Goal: Task Accomplishment & Management: Use online tool/utility

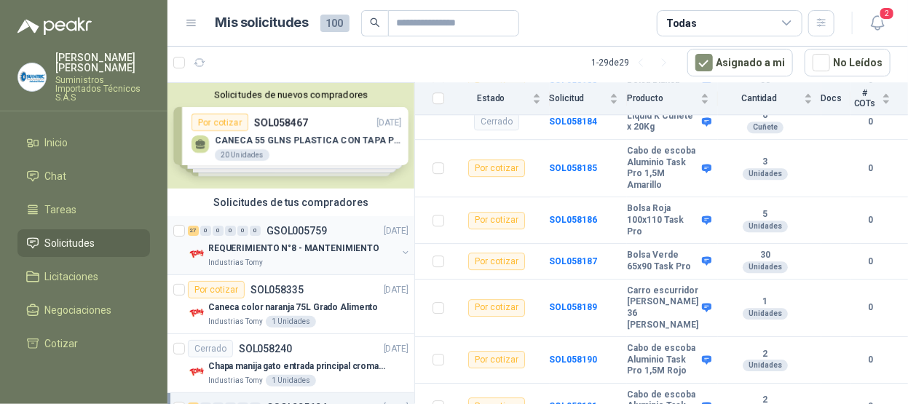
click at [282, 243] on p "REQUERIMIENTO N°8 - MANTENIMIENTO" at bounding box center [293, 249] width 171 height 14
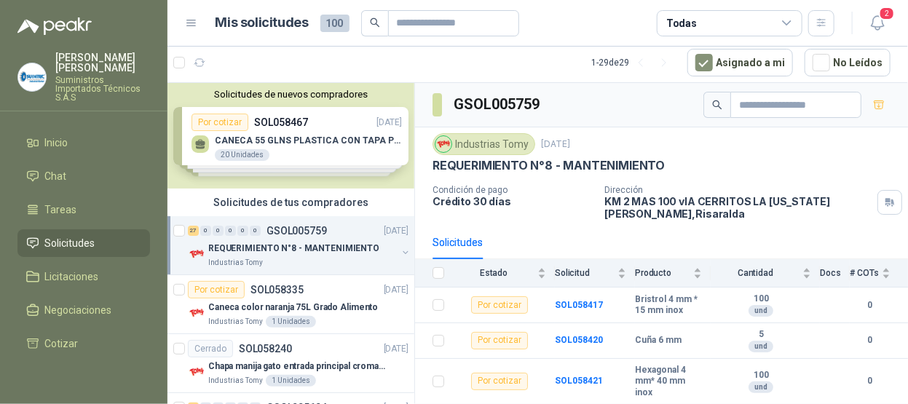
scroll to position [73, 0]
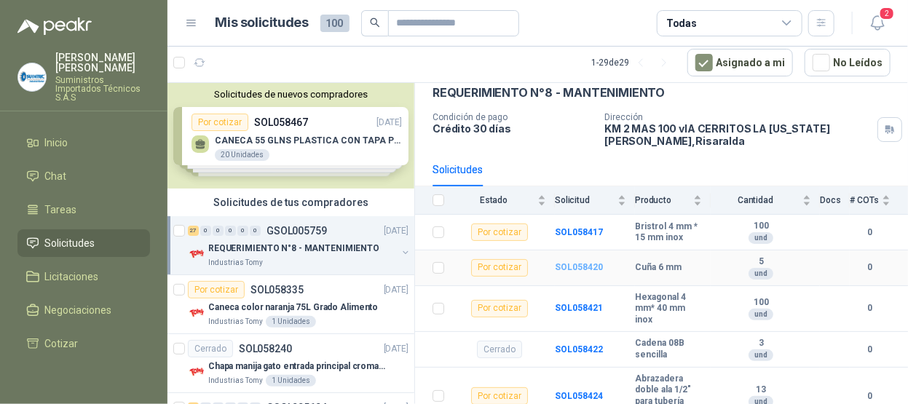
click at [571, 263] on b "SOL058420" at bounding box center [579, 267] width 48 height 10
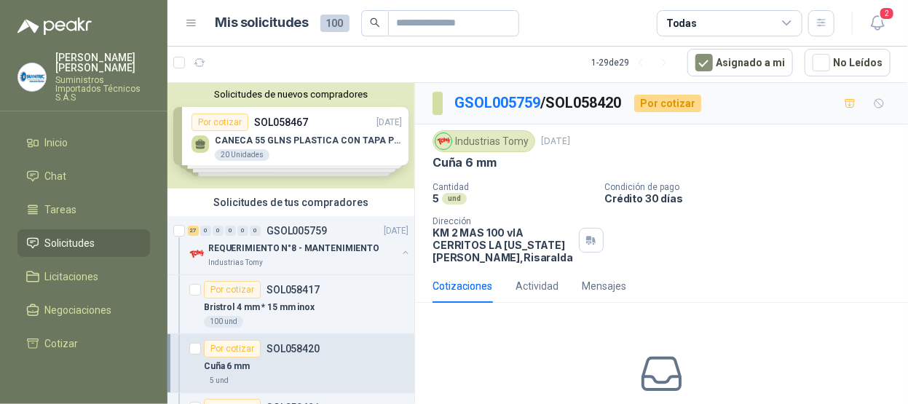
scroll to position [73, 0]
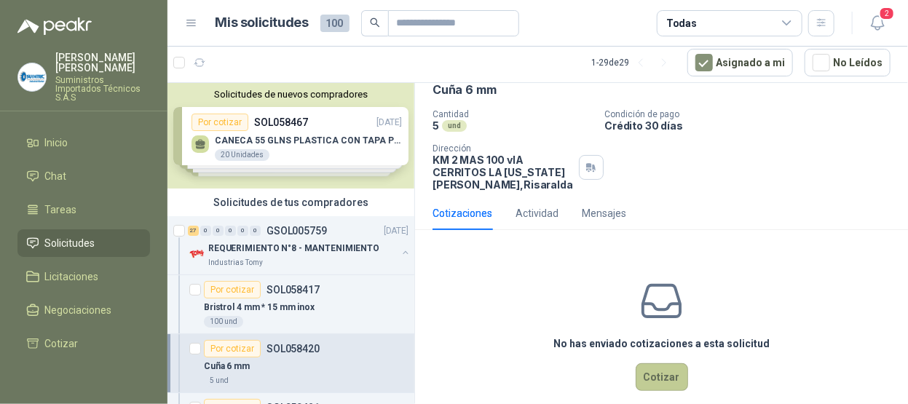
click at [667, 363] on button "Cotizar" at bounding box center [661, 377] width 52 height 28
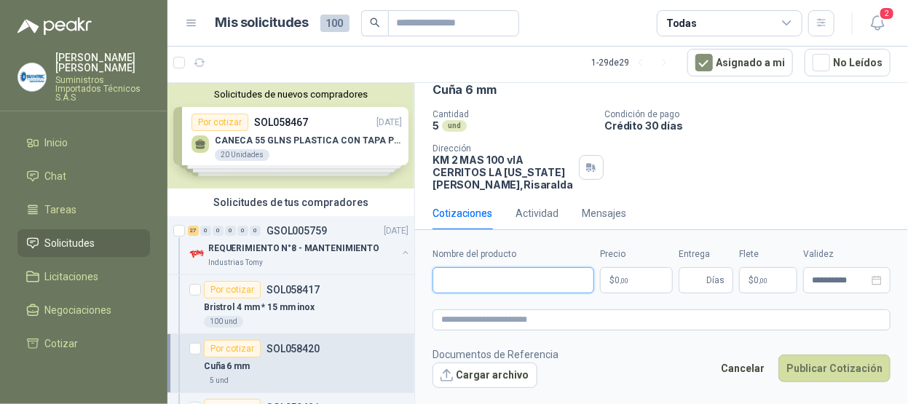
click at [485, 277] on input "Nombre del producto" at bounding box center [513, 280] width 162 height 26
type input "**********"
click at [635, 284] on p "$ 0 ,00" at bounding box center [636, 280] width 73 height 26
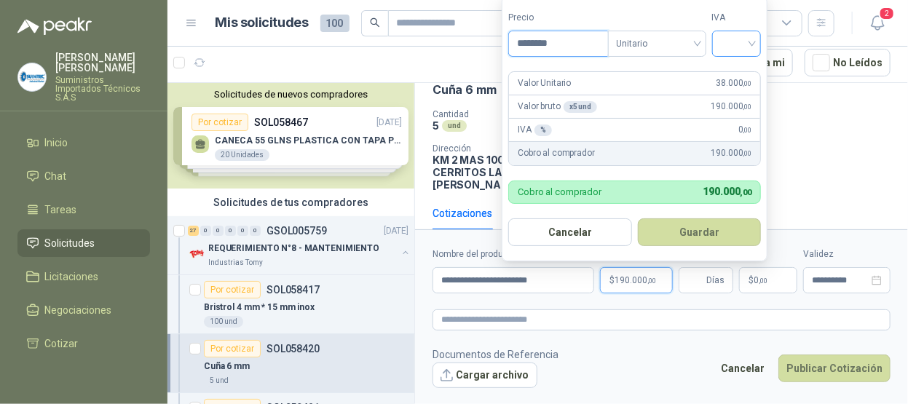
type input "********"
click at [753, 41] on input "search" at bounding box center [737, 42] width 32 height 22
click at [752, 71] on div "19%" at bounding box center [739, 76] width 27 height 16
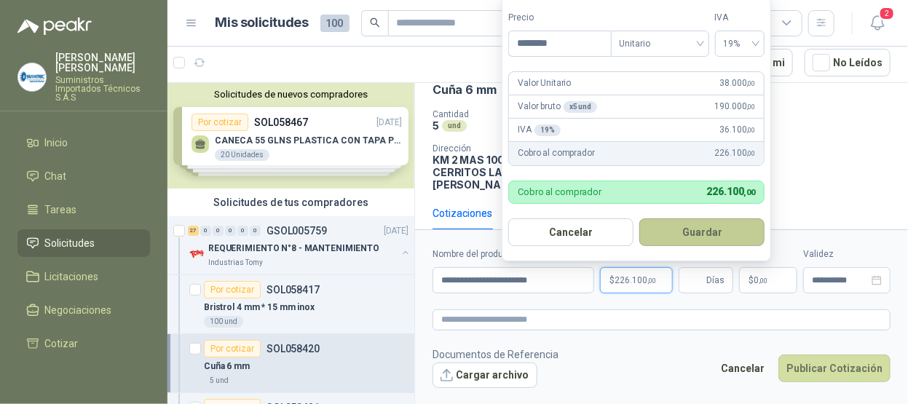
click at [694, 237] on button "Guardar" at bounding box center [701, 232] width 125 height 28
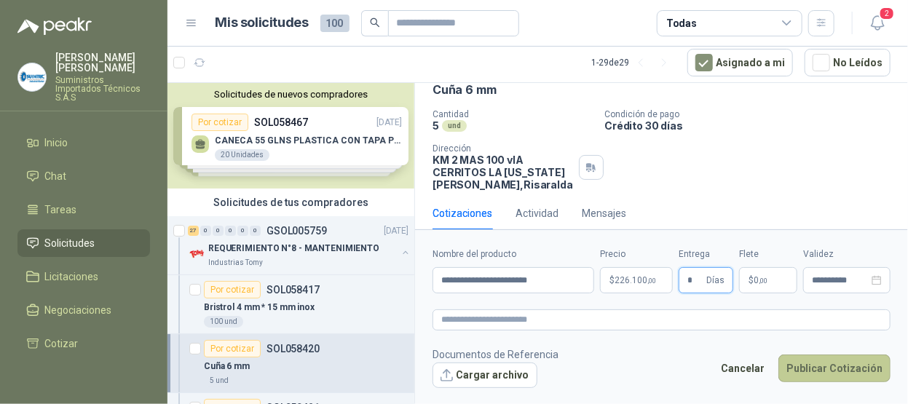
type input "*"
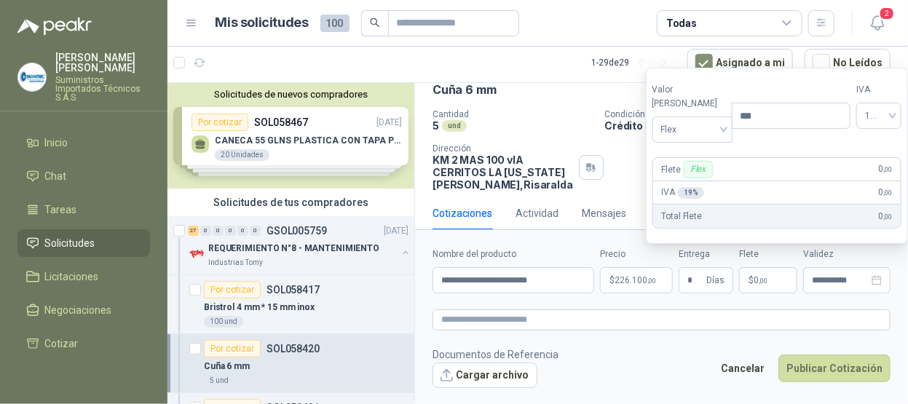
click at [636, 164] on div "Cantidad 5 und Condición de pago Crédito 30 días Dirección KM 2 MAS 100 vIA CE…" at bounding box center [661, 150] width 458 height 82
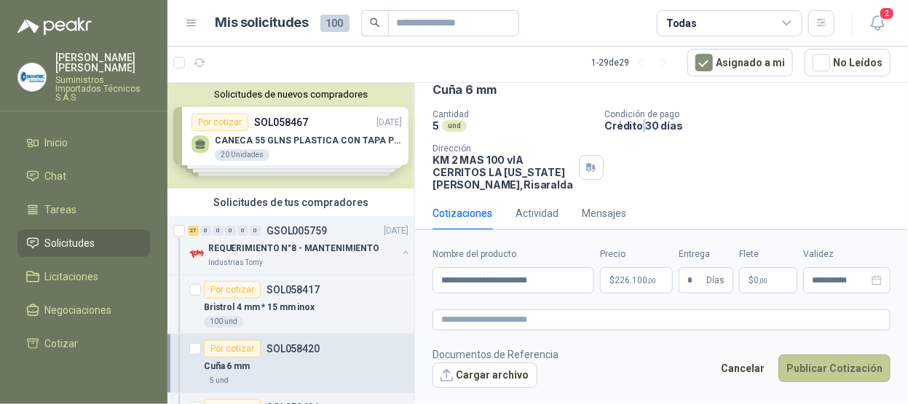
click at [855, 371] on button "Publicar Cotización" at bounding box center [834, 368] width 112 height 28
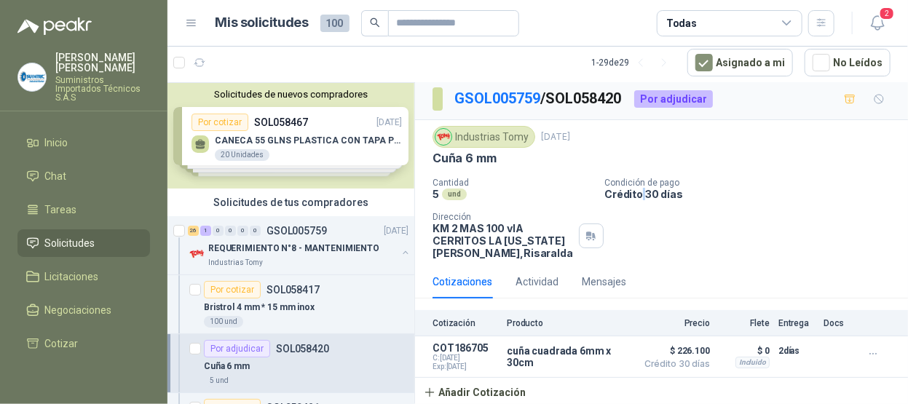
scroll to position [0, 0]
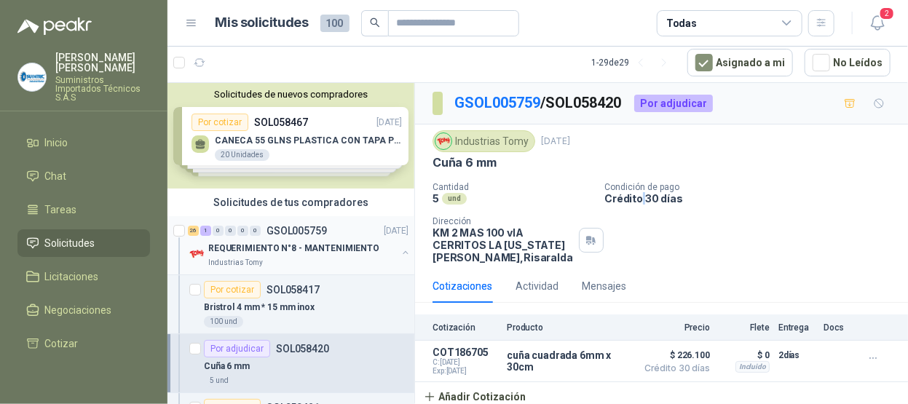
click at [266, 231] on p "GSOL005759" at bounding box center [296, 231] width 60 height 10
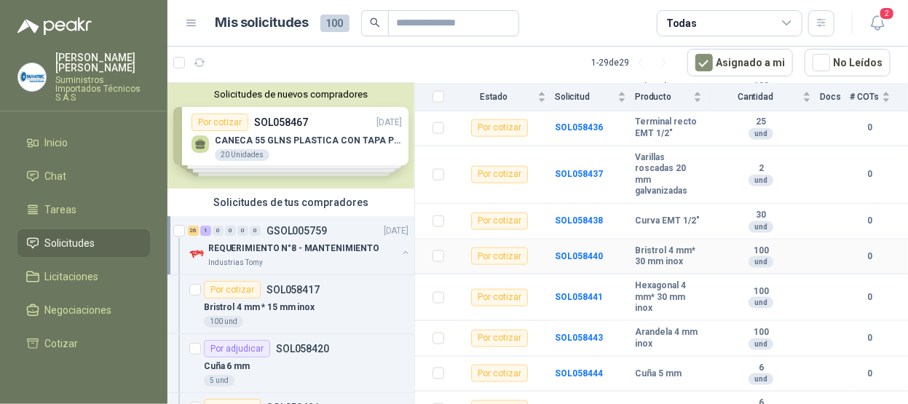
scroll to position [801, 0]
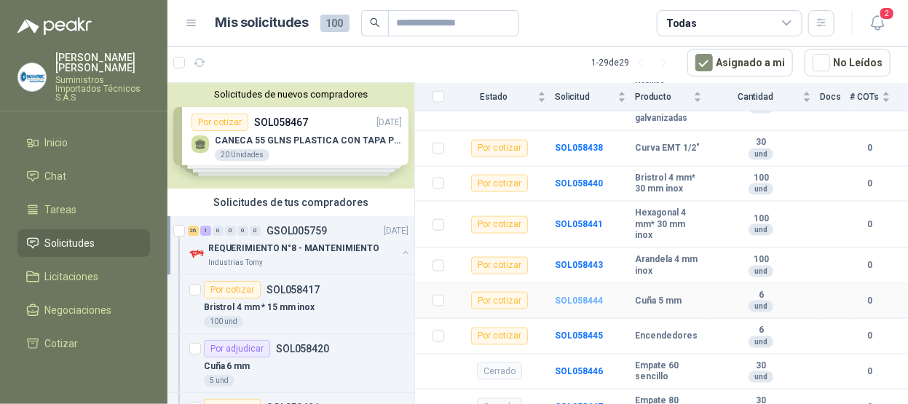
click at [568, 306] on b "SOL058444" at bounding box center [579, 301] width 48 height 10
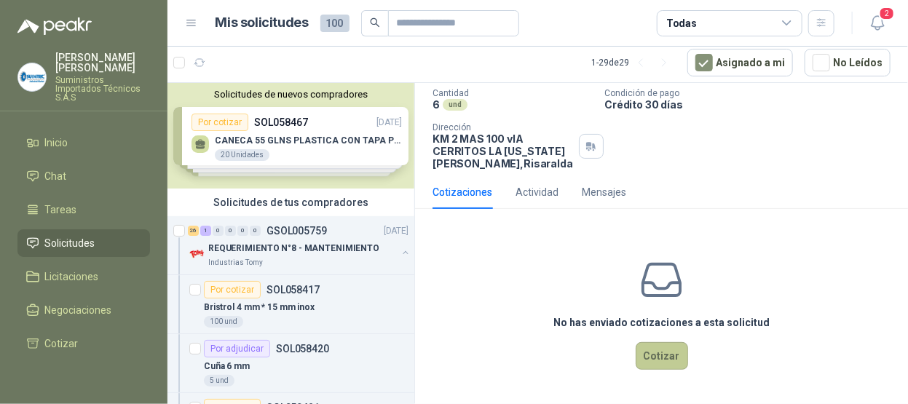
click at [654, 357] on button "Cotizar" at bounding box center [661, 356] width 52 height 28
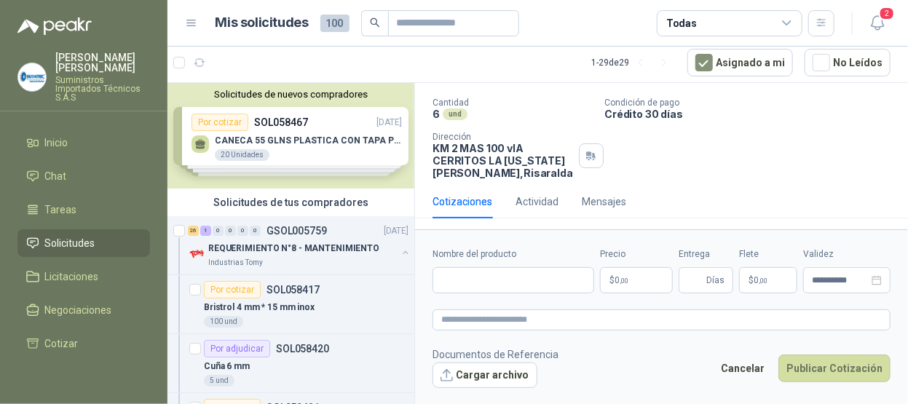
scroll to position [84, 0]
click at [507, 277] on input "Nombre del producto" at bounding box center [513, 280] width 162 height 26
type input "**********"
click at [637, 275] on p "$ 0 ,00" at bounding box center [636, 280] width 73 height 26
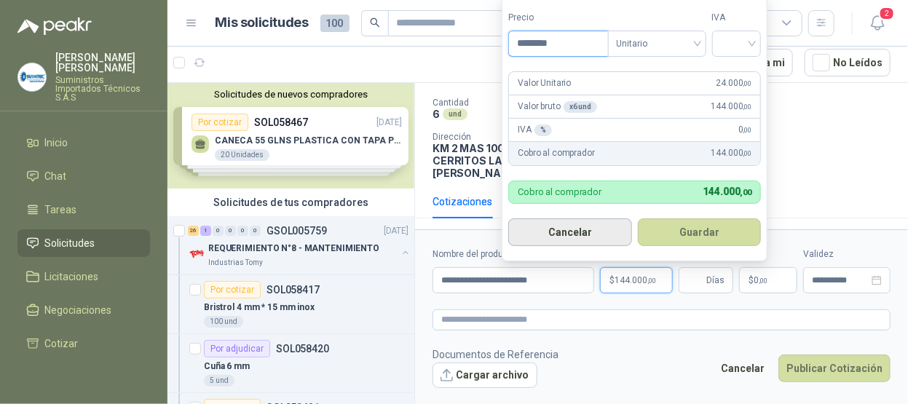
type input "********"
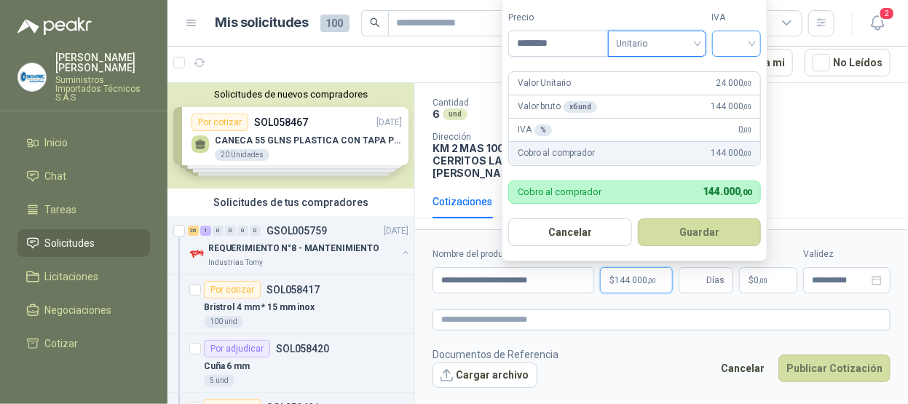
click at [753, 47] on input "search" at bounding box center [737, 42] width 32 height 22
click at [737, 74] on div "19%" at bounding box center [739, 76] width 27 height 16
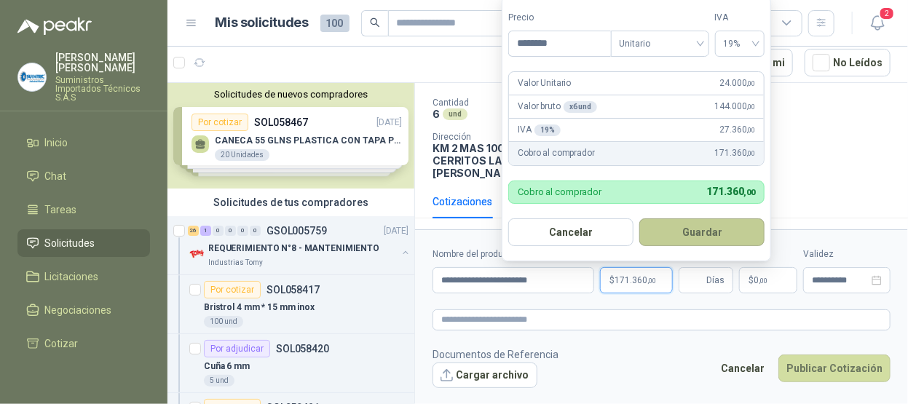
click at [705, 228] on button "Guardar" at bounding box center [701, 232] width 125 height 28
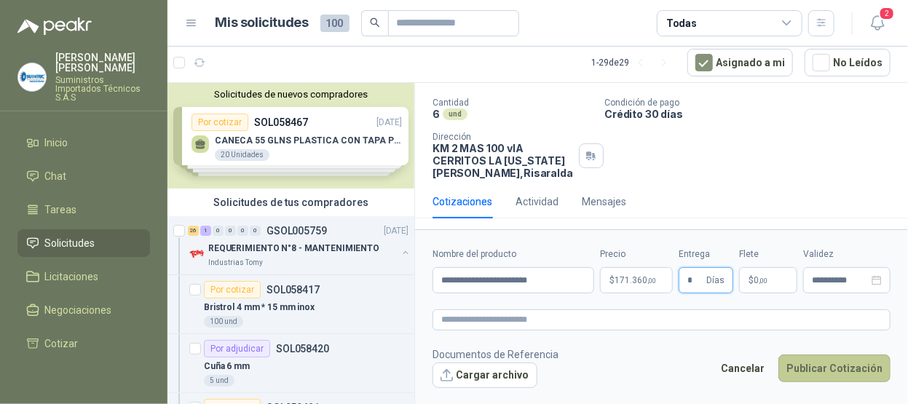
type input "*"
click at [823, 367] on button "Publicar Cotización" at bounding box center [834, 368] width 112 height 28
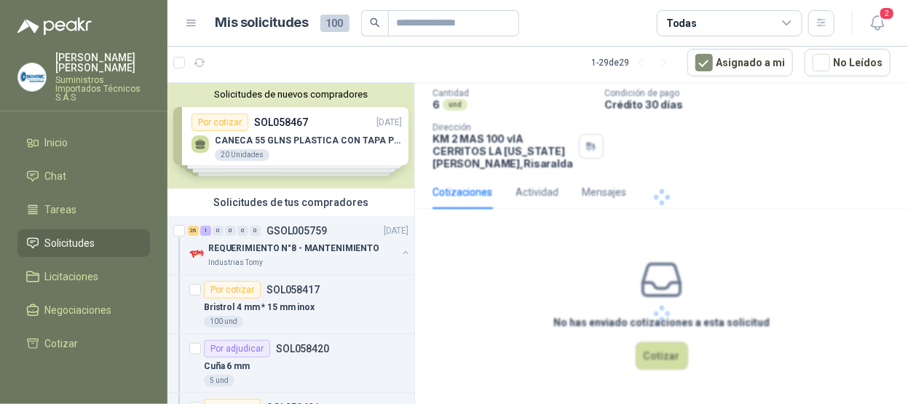
scroll to position [4, 0]
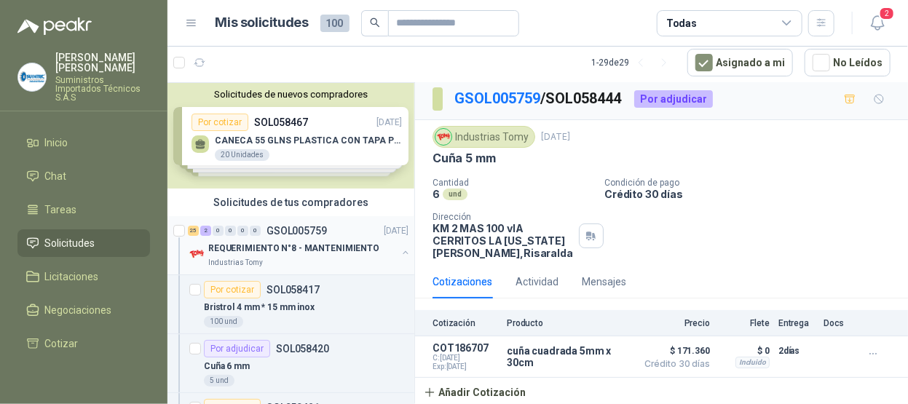
click at [317, 253] on p "REQUERIMIENTO N°8 - MANTENIMIENTO" at bounding box center [293, 249] width 171 height 14
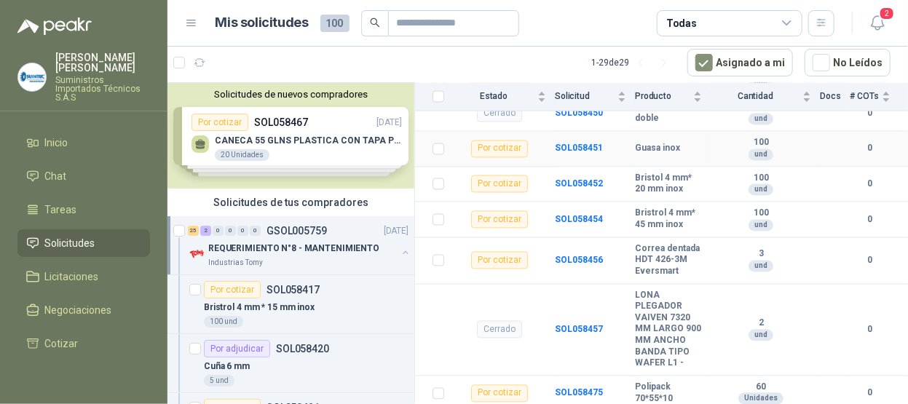
scroll to position [1209, 0]
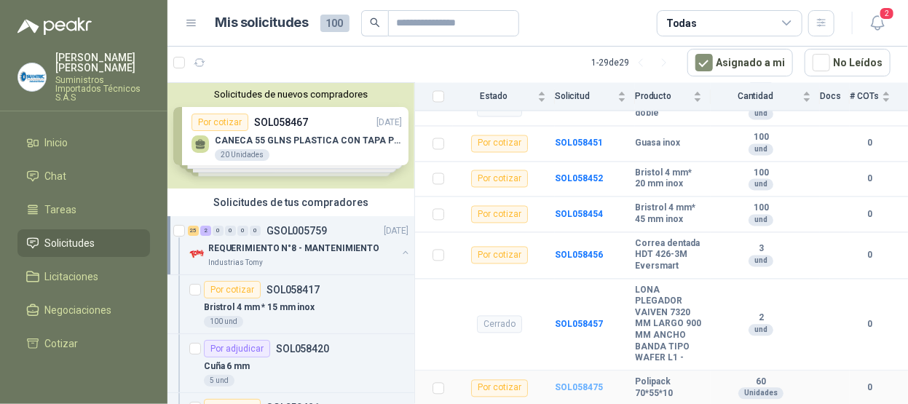
click at [571, 384] on b "SOL058475" at bounding box center [579, 387] width 48 height 10
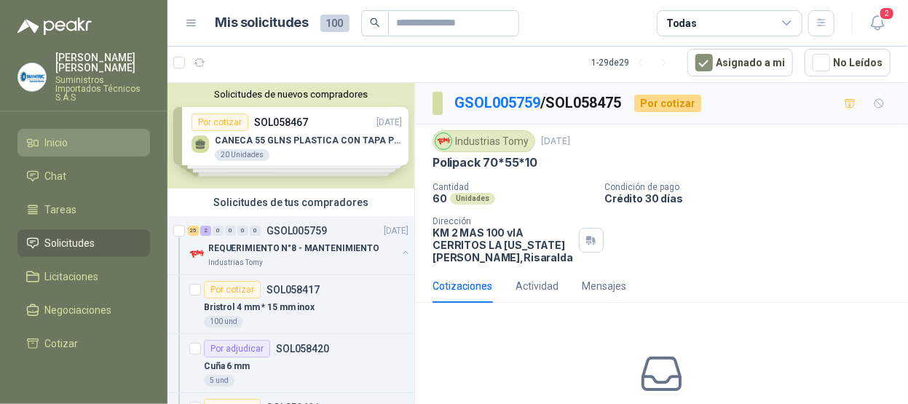
click at [87, 135] on li "Inicio" at bounding box center [83, 143] width 115 height 16
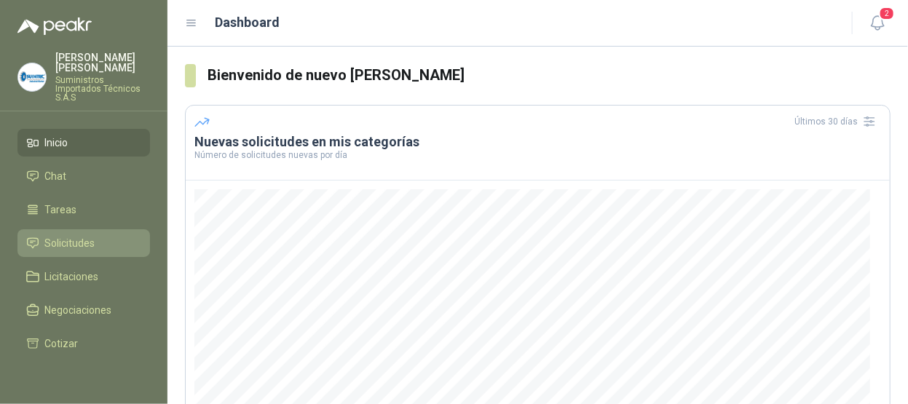
click at [77, 235] on span "Solicitudes" at bounding box center [70, 243] width 50 height 16
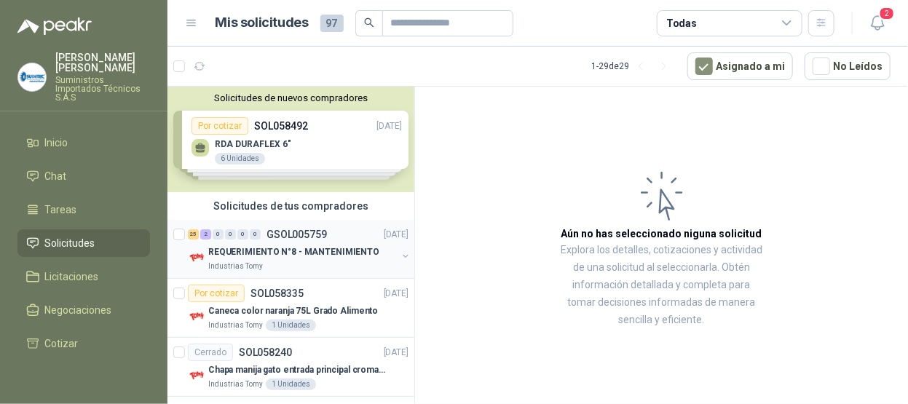
click at [285, 254] on p "REQUERIMIENTO N°8 - MANTENIMIENTO" at bounding box center [293, 252] width 171 height 14
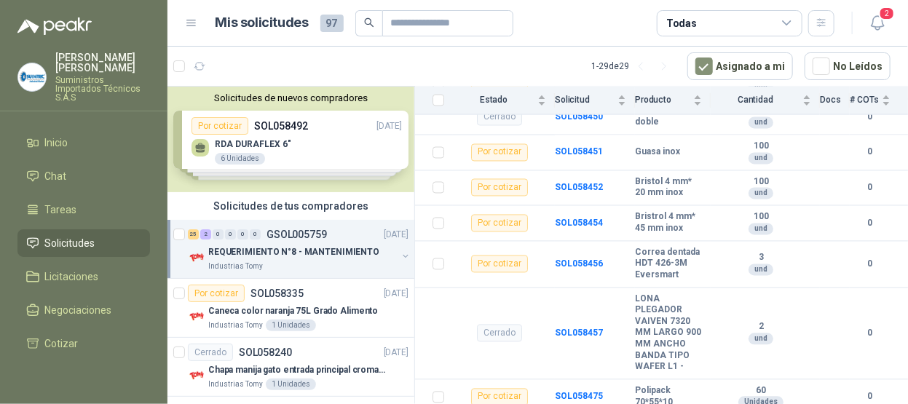
scroll to position [1209, 0]
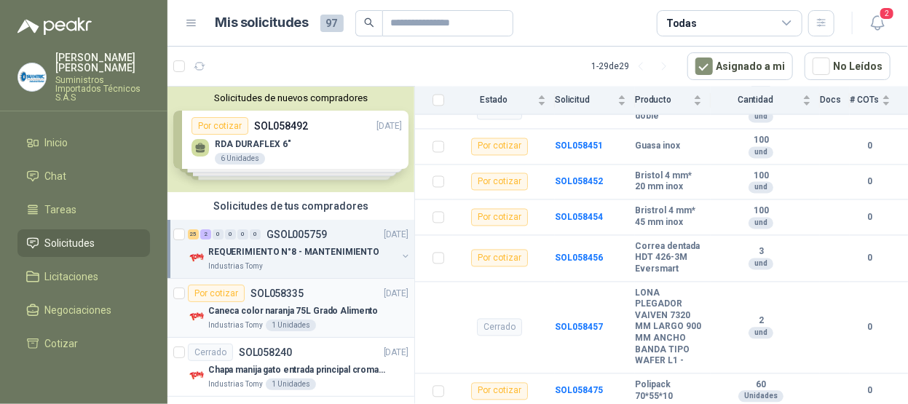
click at [323, 301] on div "Por cotizar SOL058335 02/10/25 Caneca color naranja 75L Grado Alimento Industri…" at bounding box center [298, 308] width 221 height 47
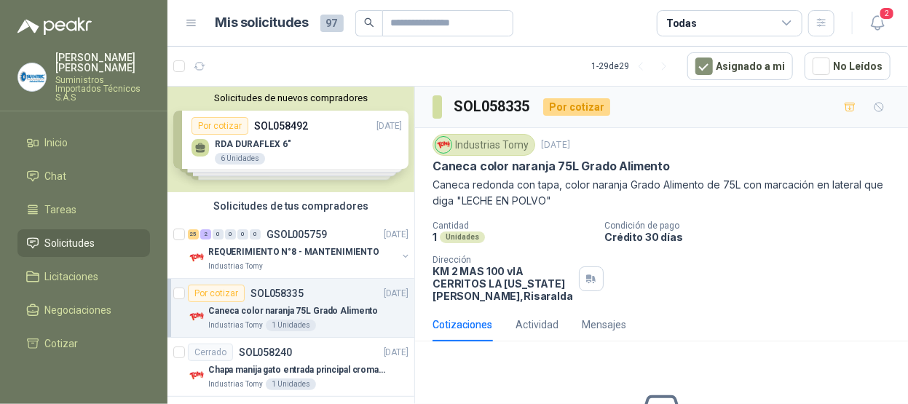
click at [301, 306] on p "Caneca color naranja 75L Grado Alimento" at bounding box center [293, 311] width 170 height 14
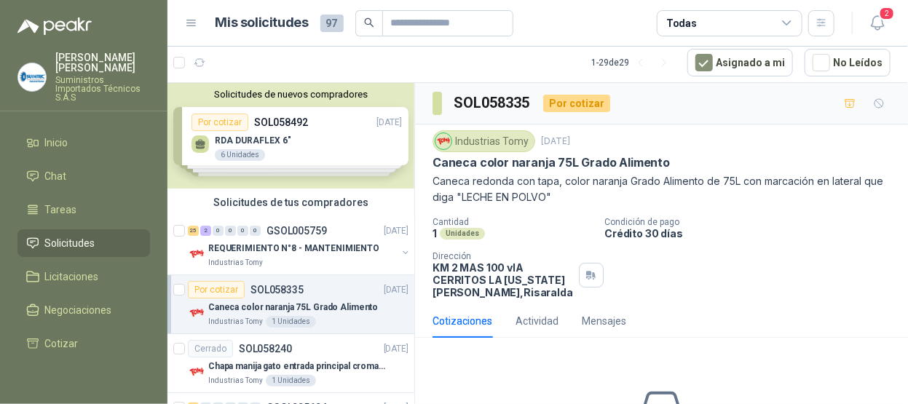
scroll to position [129, 0]
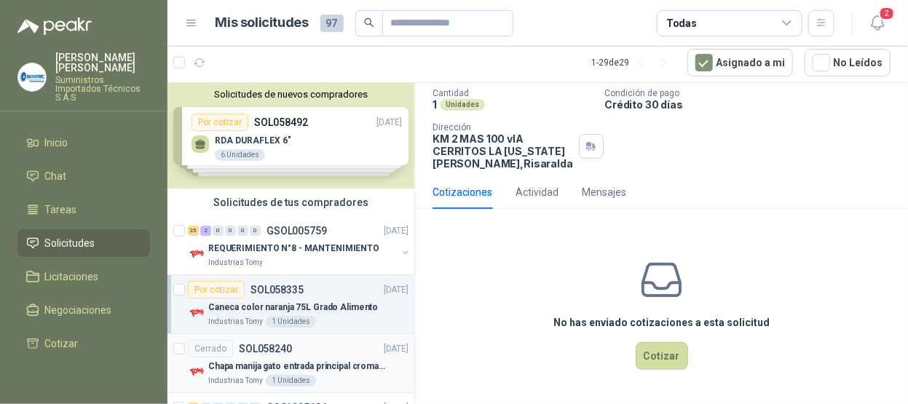
click at [308, 360] on p "Chapa manija gato entrada principal cromado mate llave de seguridad" at bounding box center [298, 367] width 181 height 14
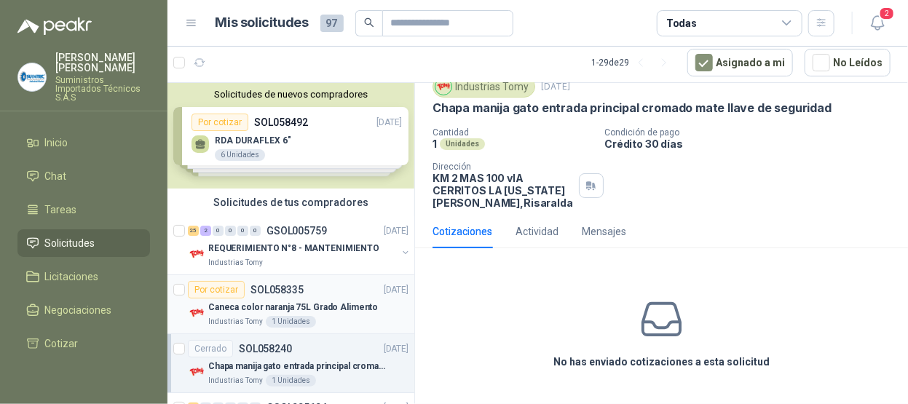
scroll to position [146, 0]
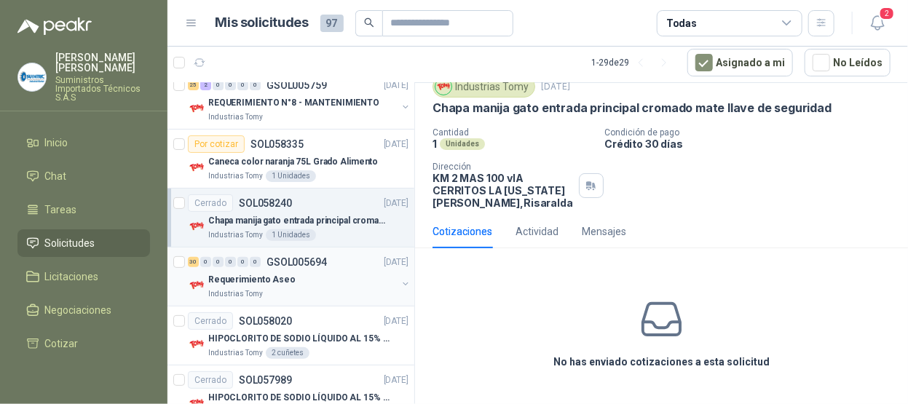
click at [290, 288] on div "Industrias Tomy" at bounding box center [302, 294] width 189 height 12
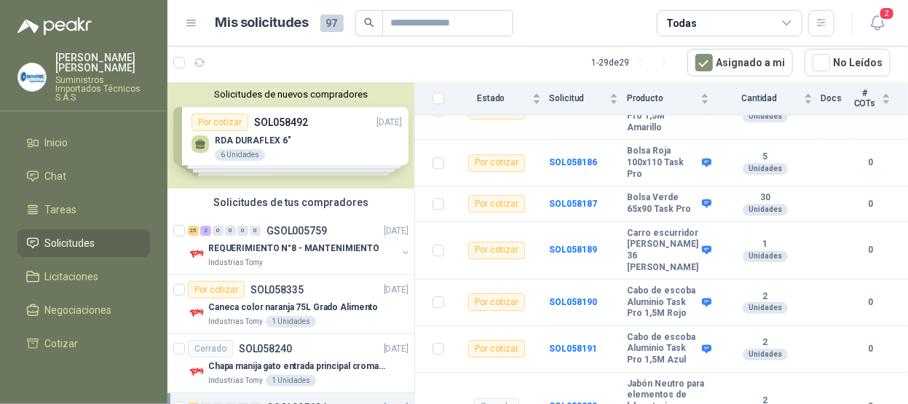
click at [323, 151] on div "Solicitudes de nuevos compradores Por cotizar SOL058492 03/10/25 RDA DURAFLEX 6…" at bounding box center [290, 136] width 247 height 106
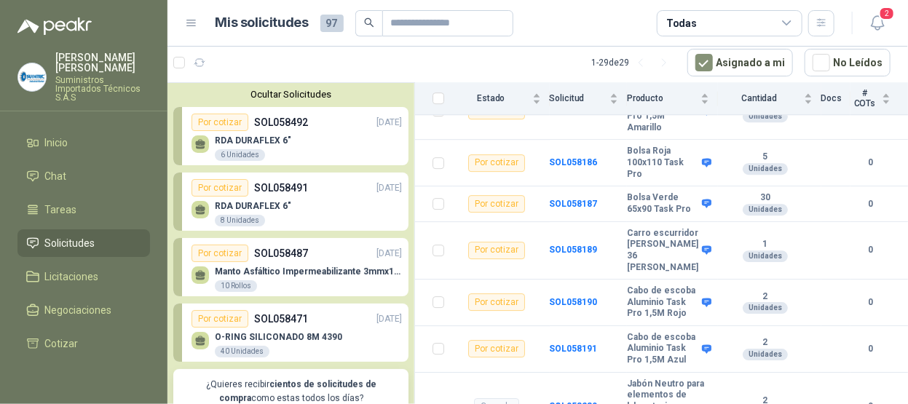
click at [323, 150] on div "RDA DURAFLEX 6" 6 Unidades" at bounding box center [296, 146] width 210 height 31
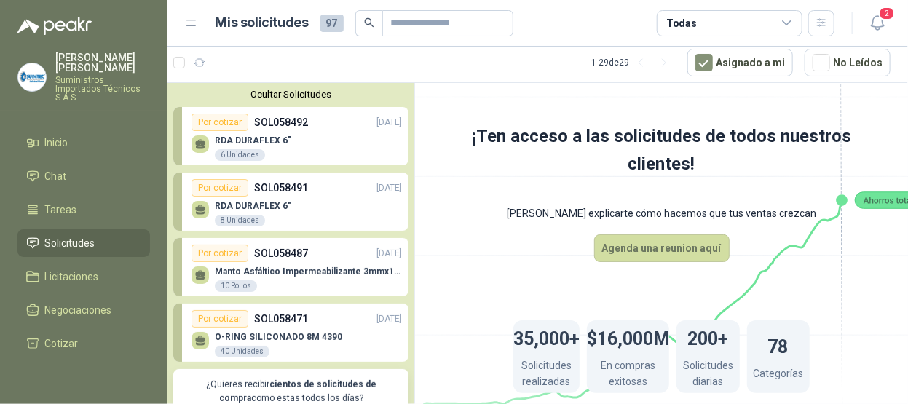
click at [255, 143] on p "RDA DURAFLEX 6"" at bounding box center [253, 140] width 76 height 10
click at [222, 118] on div "Por cotizar" at bounding box center [219, 122] width 57 height 17
click at [282, 120] on p "SOL058492" at bounding box center [281, 122] width 54 height 16
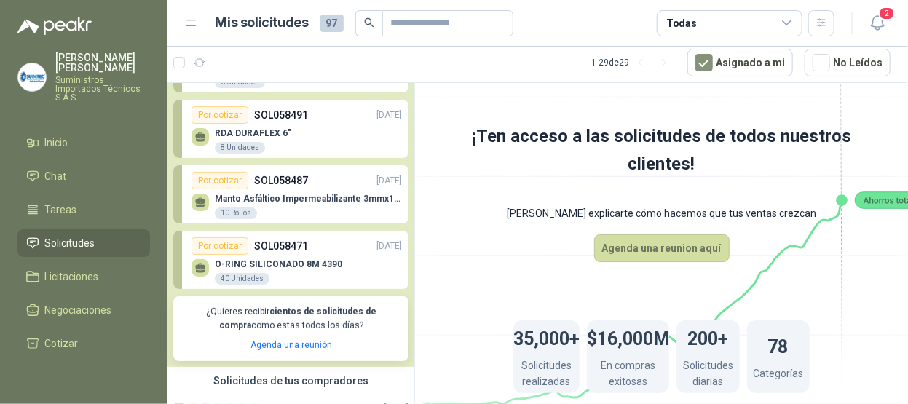
scroll to position [146, 0]
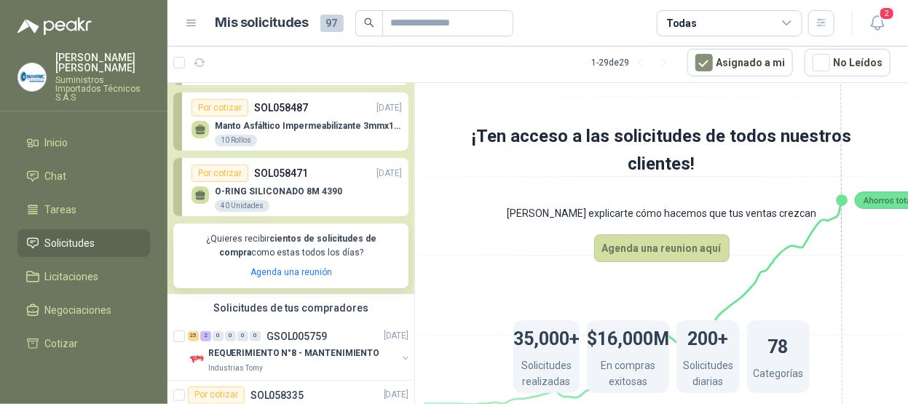
click at [304, 194] on p "O-RING SILICONADO 8M 4390" at bounding box center [278, 191] width 127 height 10
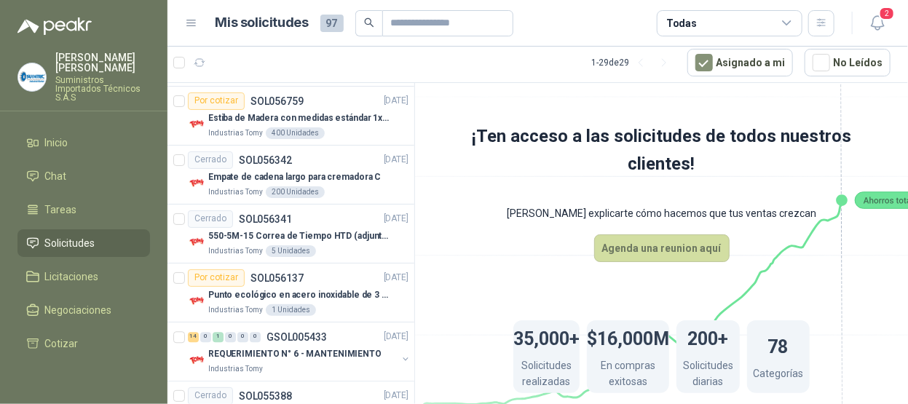
scroll to position [1784, 0]
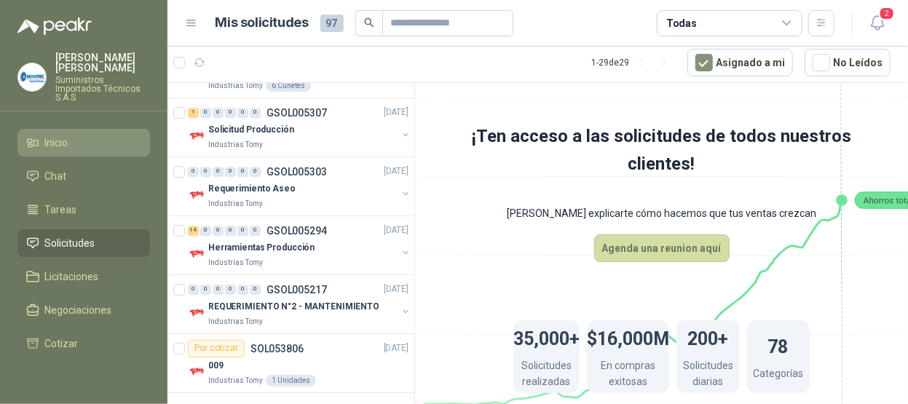
click at [56, 135] on span "Inicio" at bounding box center [56, 143] width 23 height 16
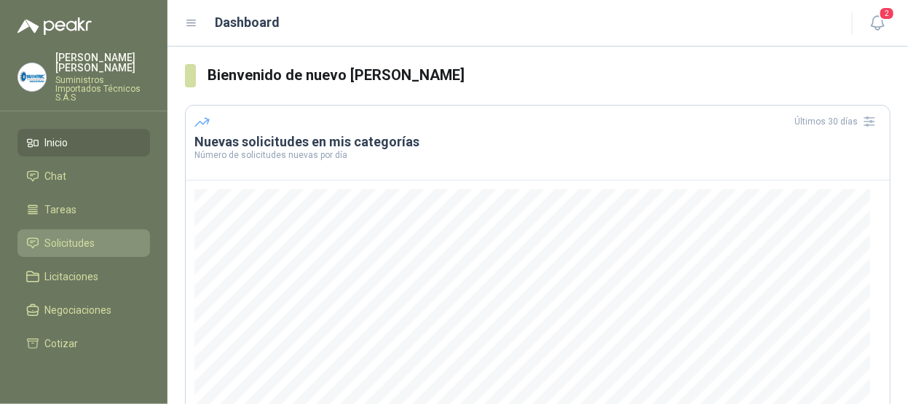
click at [83, 235] on span "Solicitudes" at bounding box center [70, 243] width 50 height 16
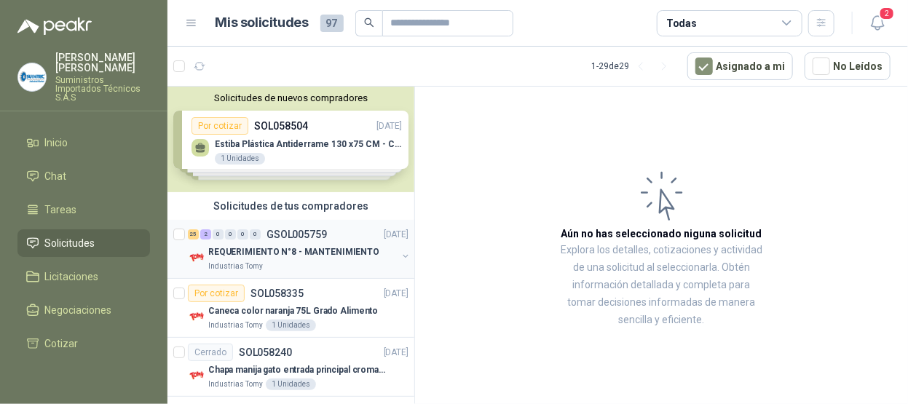
click at [347, 239] on div "25 2 0 0 0 0 GSOL005759 [DATE]" at bounding box center [299, 234] width 223 height 17
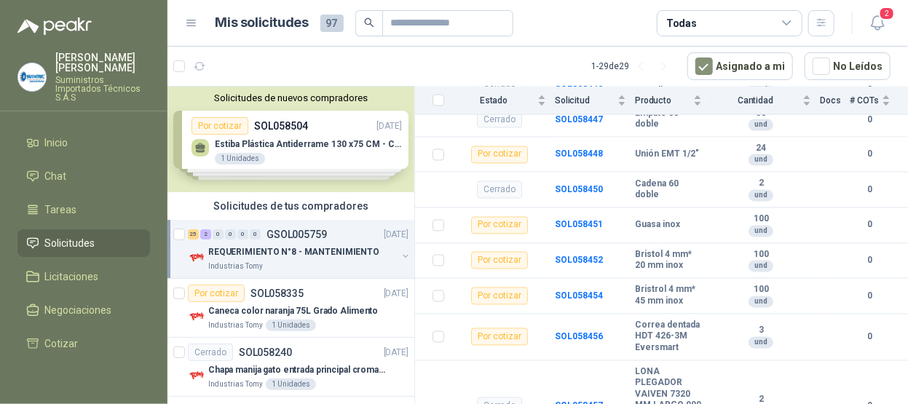
scroll to position [1209, 0]
